Goal: Transaction & Acquisition: Book appointment/travel/reservation

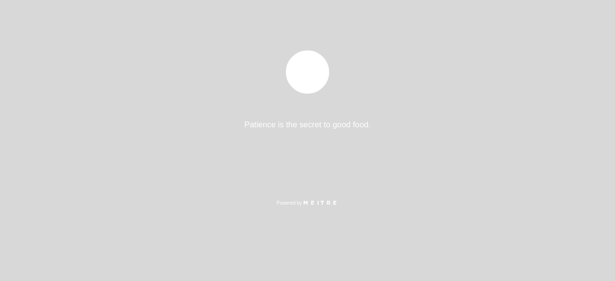
select select "pt"
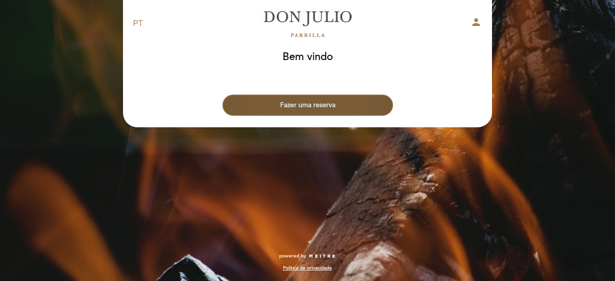
click at [329, 112] on button "Fazer uma reserva" at bounding box center [307, 105] width 170 height 21
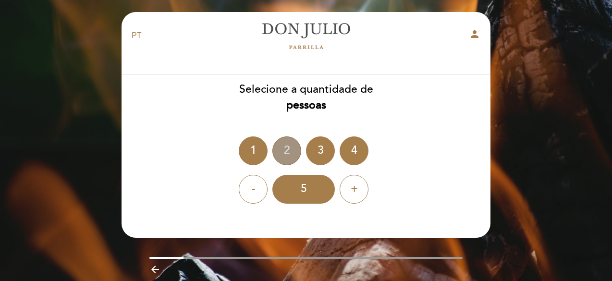
click at [287, 150] on div "2" at bounding box center [286, 150] width 29 height 29
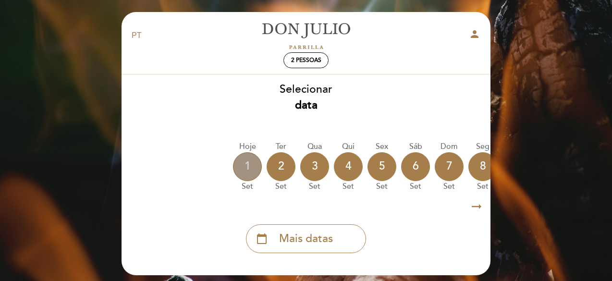
click at [250, 172] on div "1" at bounding box center [247, 166] width 29 height 29
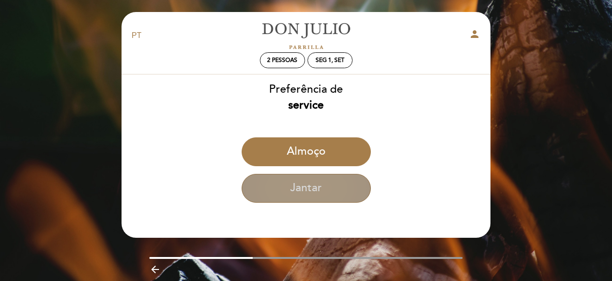
click at [295, 185] on button "Jantar" at bounding box center [306, 188] width 129 height 29
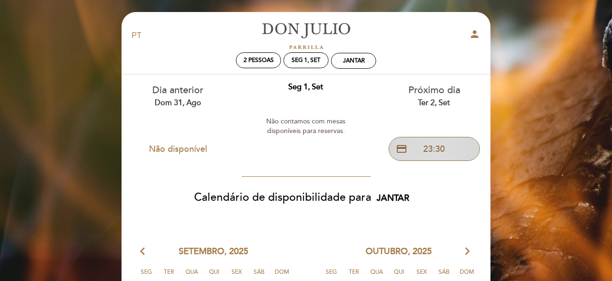
click at [433, 151] on button "credit_card 23:30" at bounding box center [434, 149] width 91 height 24
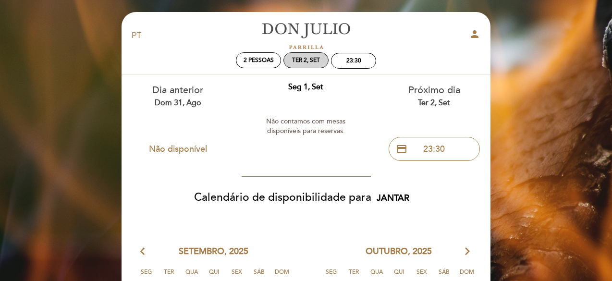
click at [308, 63] on div "Ter 2, set" at bounding box center [306, 60] width 28 height 7
select select "? undefined:undefined ?"
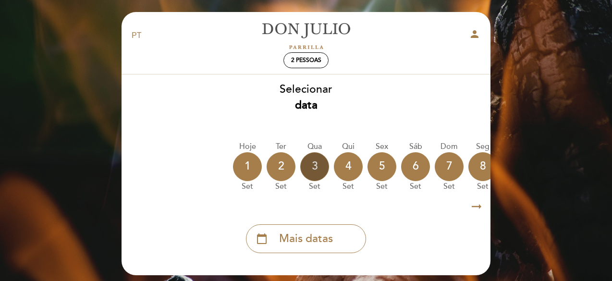
click at [316, 166] on div "3" at bounding box center [314, 166] width 29 height 29
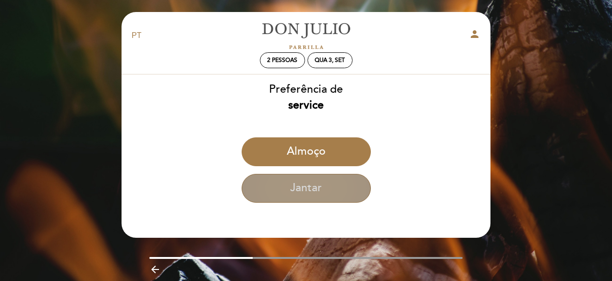
click at [309, 192] on button "Jantar" at bounding box center [306, 188] width 129 height 29
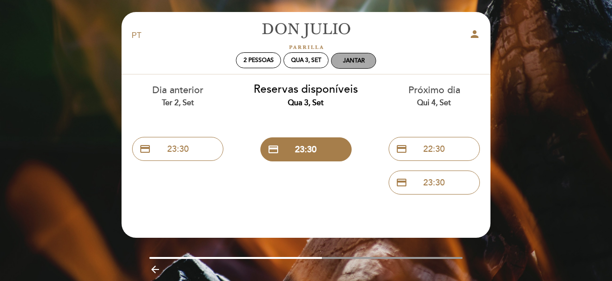
click at [349, 64] on div "Jantar" at bounding box center [353, 60] width 44 height 15
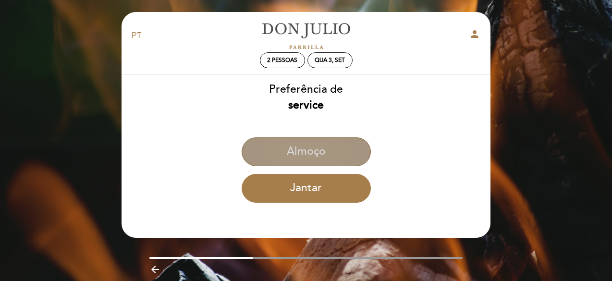
click at [299, 152] on button "Almoço" at bounding box center [306, 151] width 129 height 29
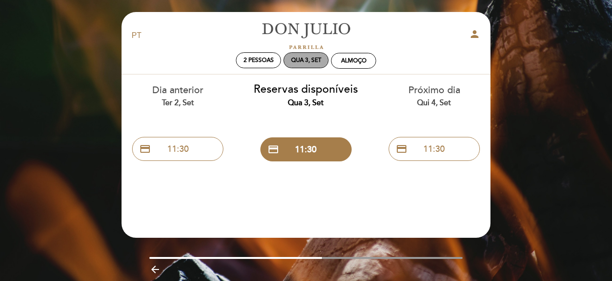
click at [311, 58] on div "Qua 3, set" at bounding box center [306, 60] width 30 height 7
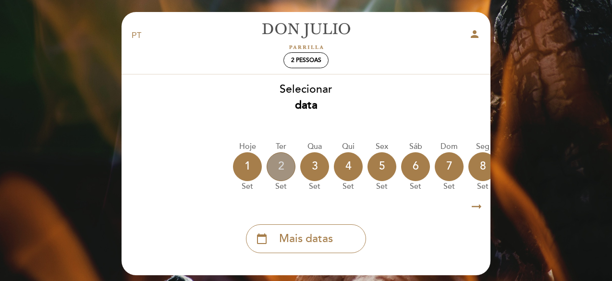
click at [282, 167] on div "2" at bounding box center [281, 166] width 29 height 29
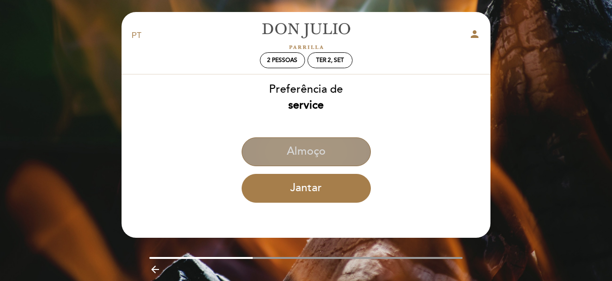
click at [305, 157] on button "Almoço" at bounding box center [306, 151] width 129 height 29
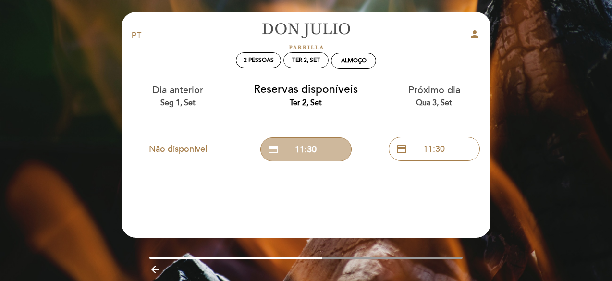
click at [305, 157] on button "credit_card 11:30" at bounding box center [305, 149] width 91 height 24
